Goal: Transaction & Acquisition: Purchase product/service

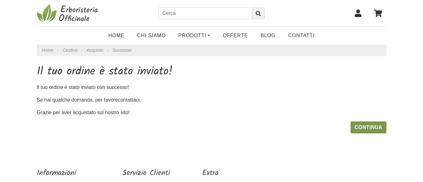
click at [365, 124] on link "Continua" at bounding box center [369, 127] width 36 height 12
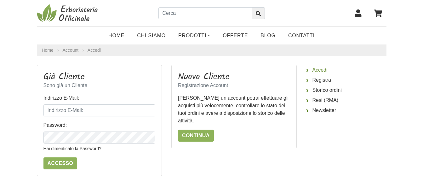
click at [318, 69] on link "Accedi" at bounding box center [346, 70] width 80 height 10
click at [83, 108] on input "Indirizzo E-Mail:" at bounding box center [99, 110] width 112 height 12
type input "ornellanzalone@hotmail.it"
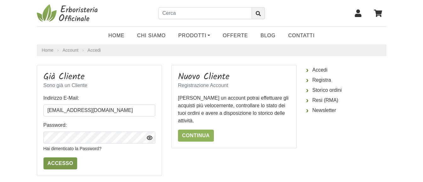
click at [60, 160] on input "Accesso" at bounding box center [60, 163] width 34 height 12
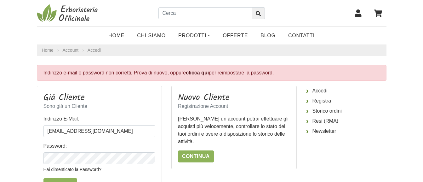
click at [199, 73] on link "clicca qui" at bounding box center [197, 72] width 23 height 5
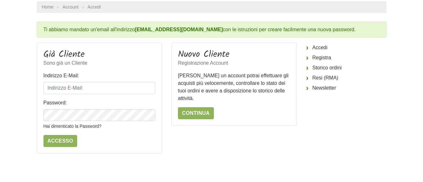
scroll to position [38, 0]
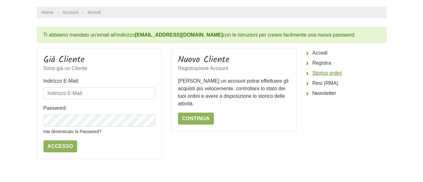
click at [319, 76] on link "Storico ordini" at bounding box center [346, 73] width 80 height 10
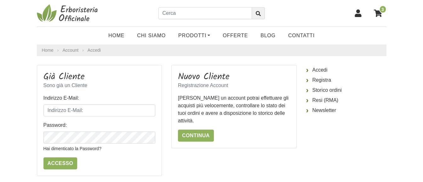
click at [381, 10] on span "3" at bounding box center [382, 9] width 7 height 8
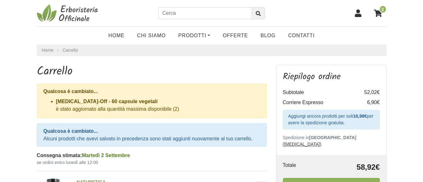
click at [377, 11] on icon at bounding box center [378, 12] width 8 height 7
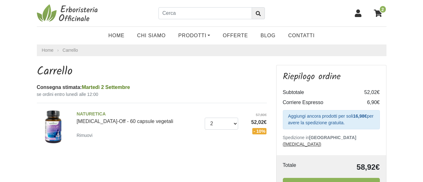
click at [379, 12] on icon at bounding box center [378, 12] width 8 height 7
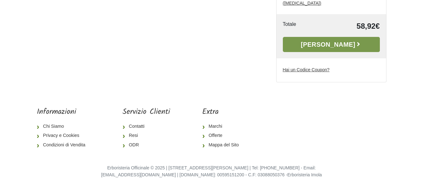
click at [338, 39] on link "[PERSON_NAME]" at bounding box center [331, 44] width 97 height 15
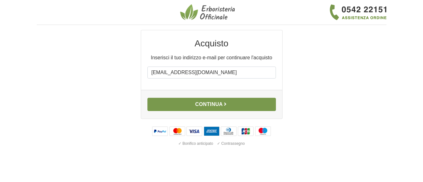
click at [210, 102] on button "Continua" at bounding box center [211, 104] width 129 height 13
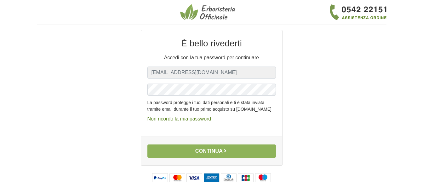
click at [187, 121] on u "Non ricordo la mia password" at bounding box center [179, 118] width 64 height 5
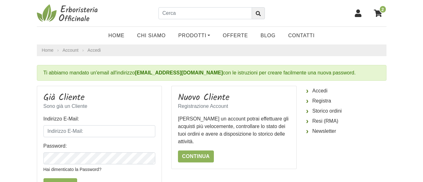
click at [381, 11] on span "2" at bounding box center [382, 9] width 7 height 8
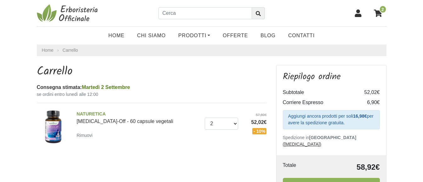
click at [357, 14] on icon at bounding box center [358, 13] width 8 height 8
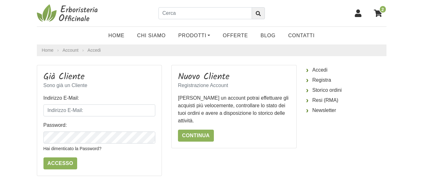
click at [383, 11] on span "2" at bounding box center [382, 9] width 7 height 8
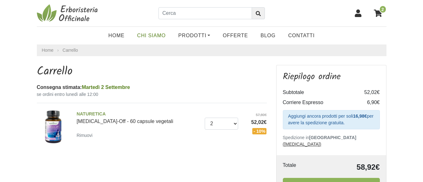
click at [152, 34] on link "Chi Siamo" at bounding box center [151, 35] width 41 height 13
click at [381, 9] on span "2" at bounding box center [382, 9] width 7 height 8
click at [380, 14] on icon at bounding box center [378, 12] width 8 height 7
click at [384, 8] on span "2" at bounding box center [382, 9] width 7 height 8
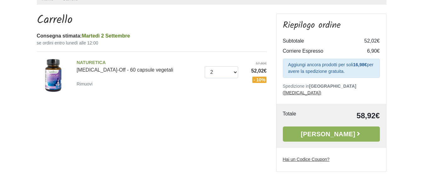
scroll to position [53, 0]
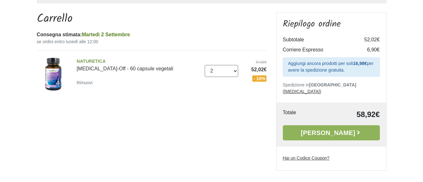
click at [236, 69] on select "0 ([GEOGRAPHIC_DATA]) 1 2" at bounding box center [221, 71] width 33 height 12
select select "0"
click at [205, 65] on select "0 ([GEOGRAPHIC_DATA]) 1 2" at bounding box center [221, 71] width 33 height 12
